Goal: Task Accomplishment & Management: Manage account settings

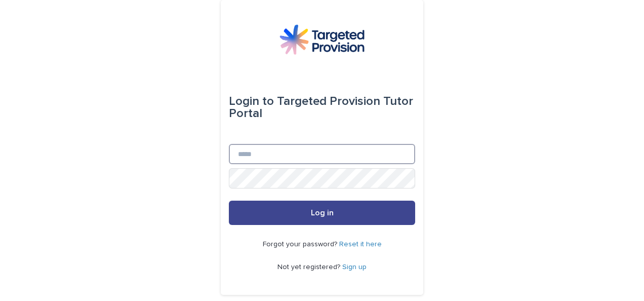
type input "**********"
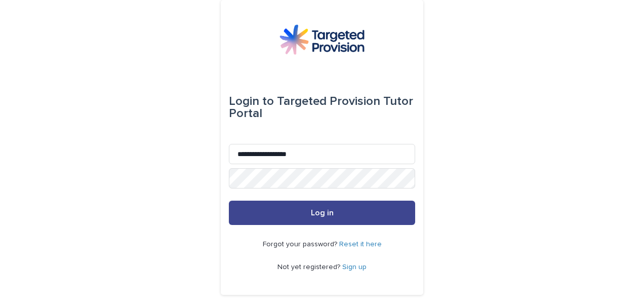
click at [260, 213] on button "Log in" at bounding box center [322, 212] width 186 height 24
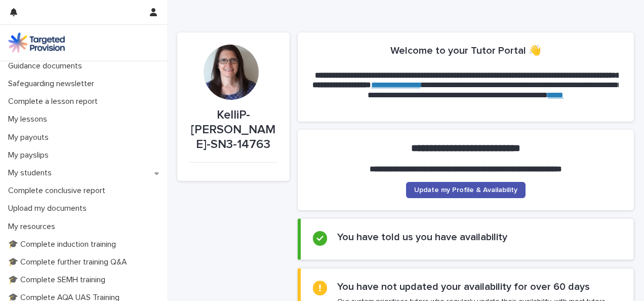
scroll to position [98, 0]
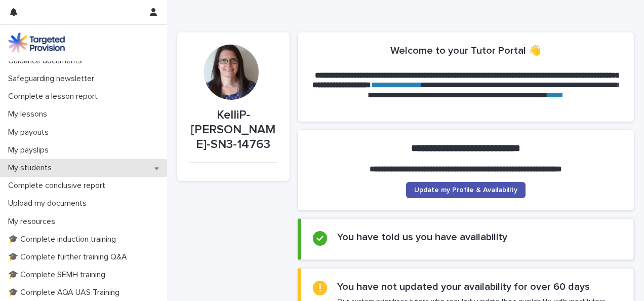
click at [85, 167] on div "My students" at bounding box center [83, 168] width 167 height 18
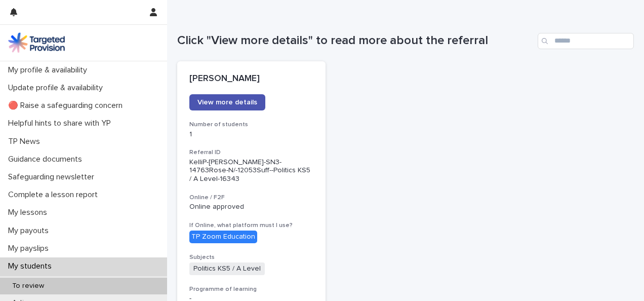
scroll to position [96, 0]
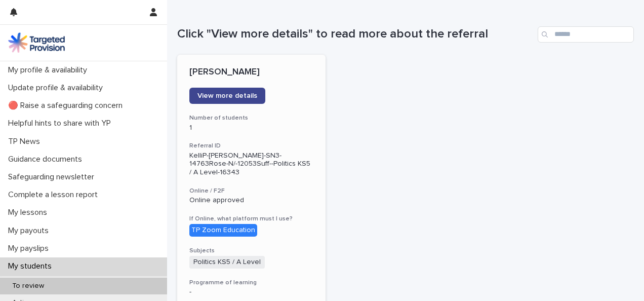
click at [242, 92] on span "View more details" at bounding box center [227, 95] width 60 height 7
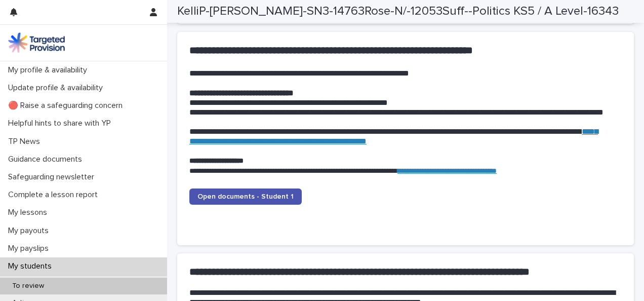
scroll to position [1015, 0]
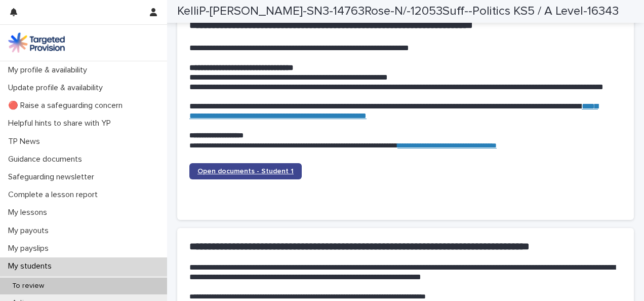
click at [249, 169] on span "Open documents - Student 1" at bounding box center [245, 171] width 96 height 7
click at [262, 171] on span "Open documents - Student 1" at bounding box center [245, 171] width 96 height 7
click at [260, 173] on span "Open documents - Student 1" at bounding box center [245, 171] width 96 height 7
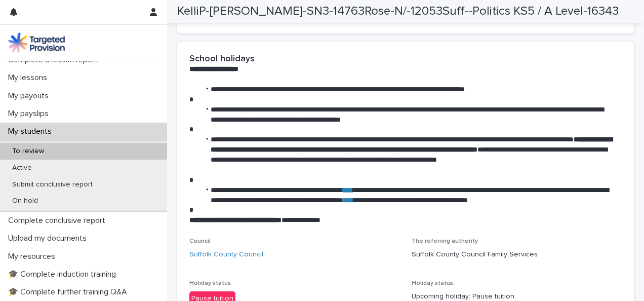
scroll to position [1502, 0]
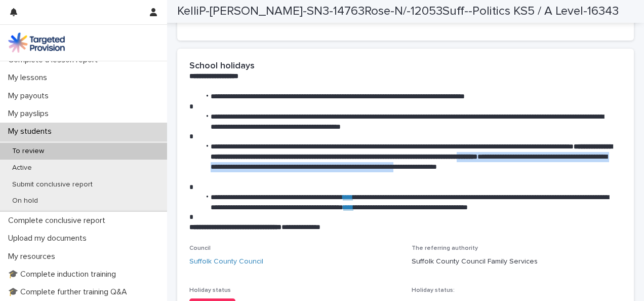
drag, startPoint x: 626, startPoint y: 169, endPoint x: 623, endPoint y: 159, distance: 10.6
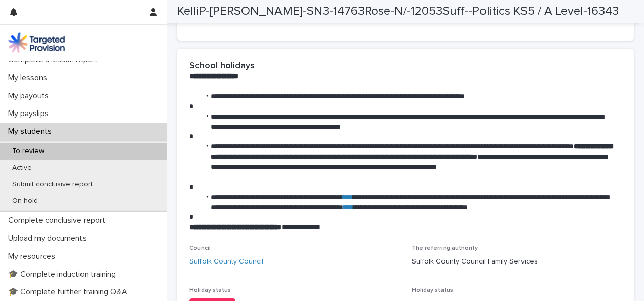
drag, startPoint x: 623, startPoint y: 159, endPoint x: 633, endPoint y: 200, distance: 42.6
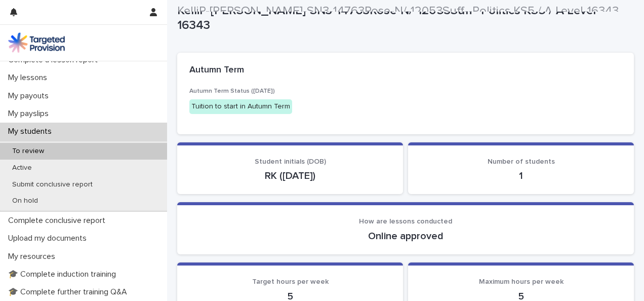
scroll to position [0, 0]
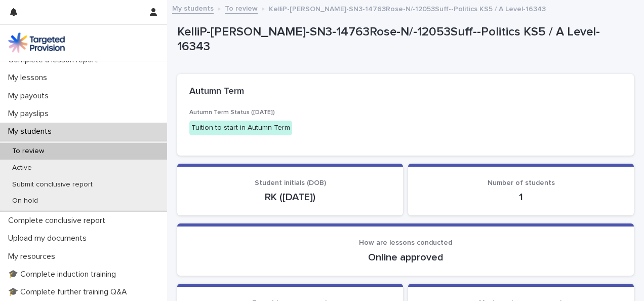
click at [593, 14] on div "My students To review KelliP-[PERSON_NAME]-SN3-14763Rose-N/-12053Suff--Politics…" at bounding box center [405, 9] width 477 height 14
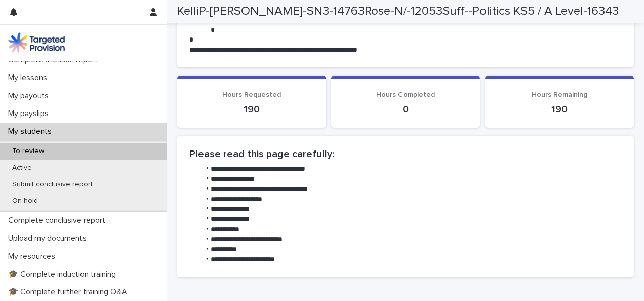
scroll to position [420, 0]
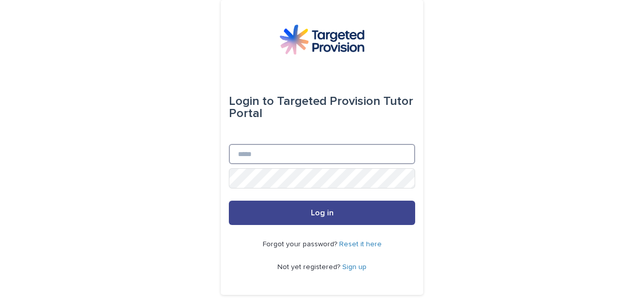
type input "**********"
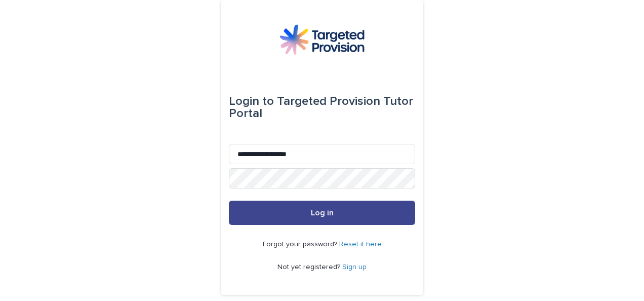
click at [280, 212] on button "Log in" at bounding box center [322, 212] width 186 height 24
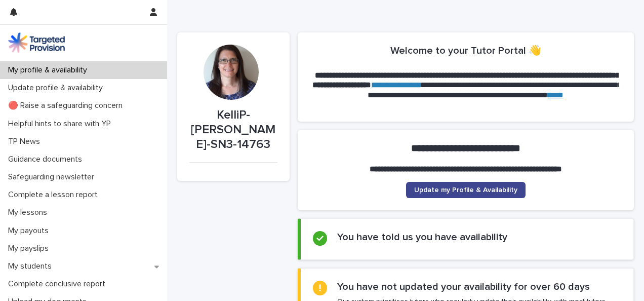
click at [445, 191] on span "Update my Profile & Availability" at bounding box center [465, 189] width 103 height 7
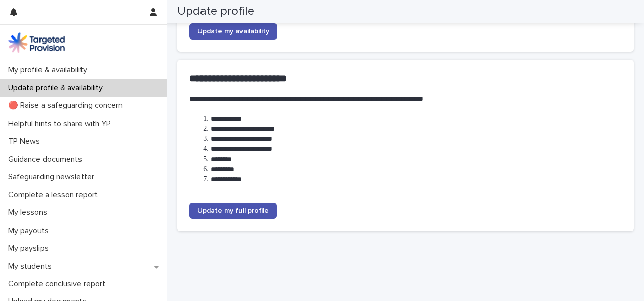
scroll to position [179, 0]
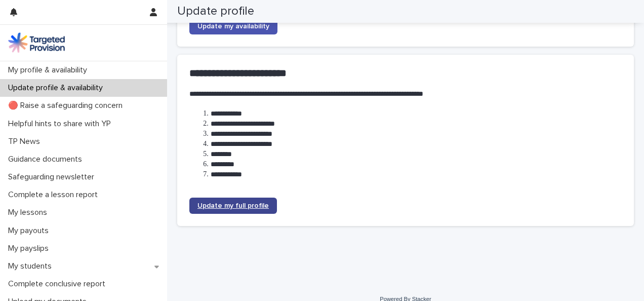
click at [228, 203] on span "Update my full profile" at bounding box center [232, 205] width 71 height 7
